Goal: Find specific page/section: Find specific page/section

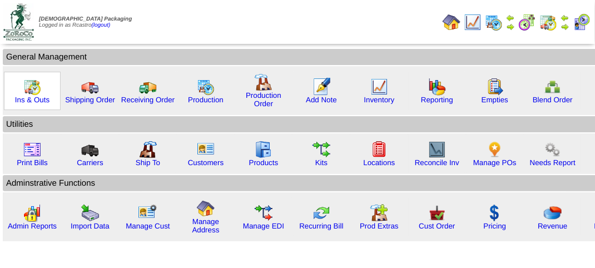
click at [29, 88] on img at bounding box center [32, 87] width 18 height 18
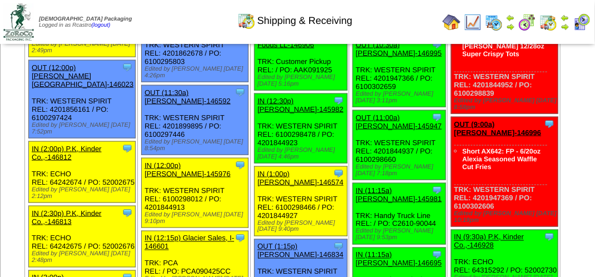
scroll to position [500, 0]
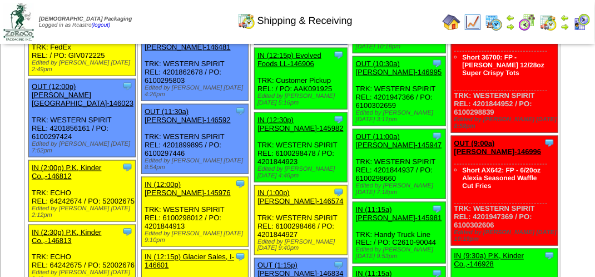
click at [299, 182] on div "Clone Item IN (12:30p) [PERSON_NAME]-145982 [PERSON_NAME][GEOGRAPHIC_DATA] Sche…" at bounding box center [301, 148] width 93 height 70
